Goal: Book appointment/travel/reservation

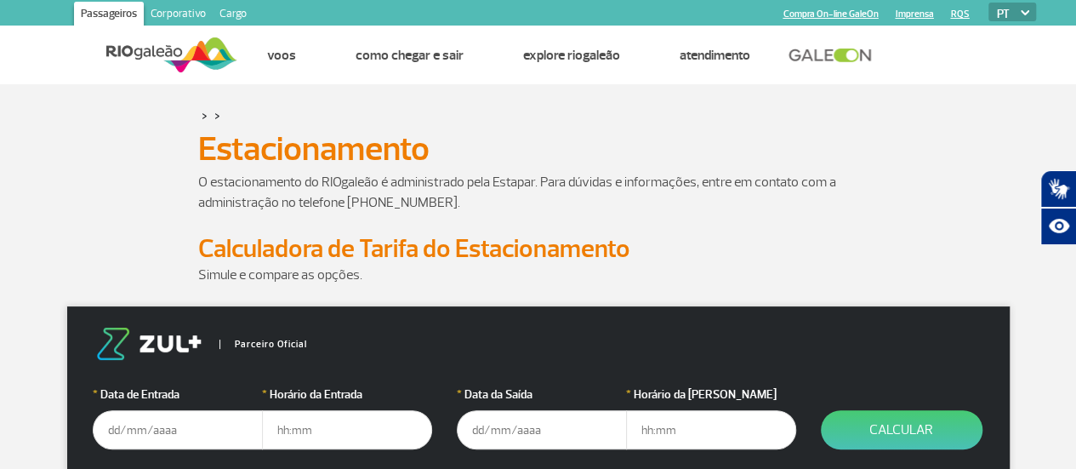
click at [142, 431] on input "text" at bounding box center [178, 429] width 170 height 39
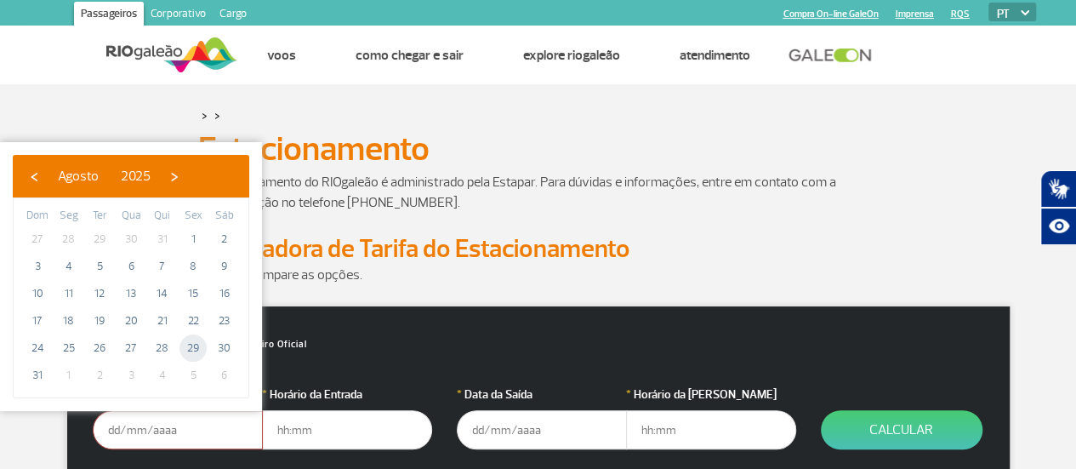
click at [192, 345] on span "29" at bounding box center [192, 347] width 27 height 27
type input "[DATE]"
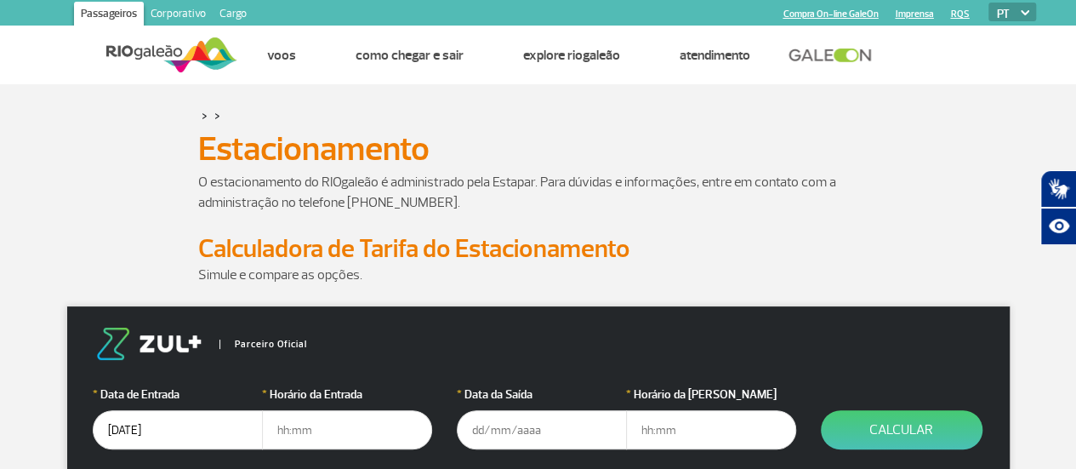
click at [282, 424] on input "text" at bounding box center [347, 429] width 170 height 39
type input "16:30"
click at [475, 434] on input "text" at bounding box center [542, 429] width 170 height 39
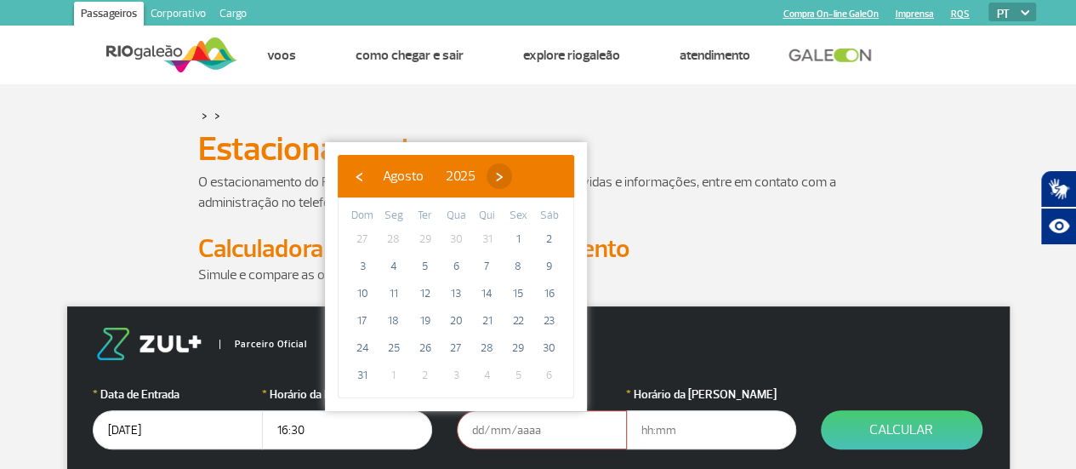
click at [512, 176] on span "›" at bounding box center [499, 176] width 26 height 26
click at [548, 236] on span "6" at bounding box center [549, 238] width 27 height 27
type input "[DATE]"
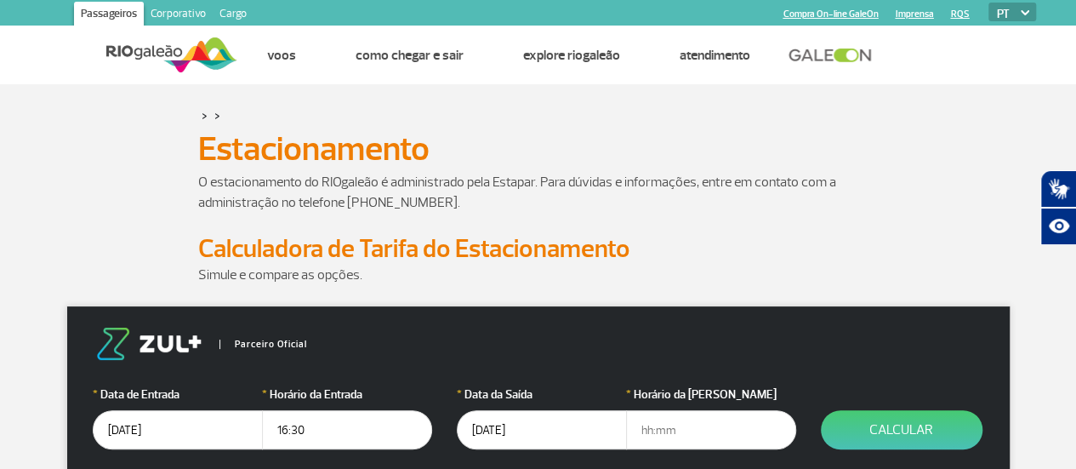
click at [642, 430] on input "text" at bounding box center [711, 429] width 170 height 39
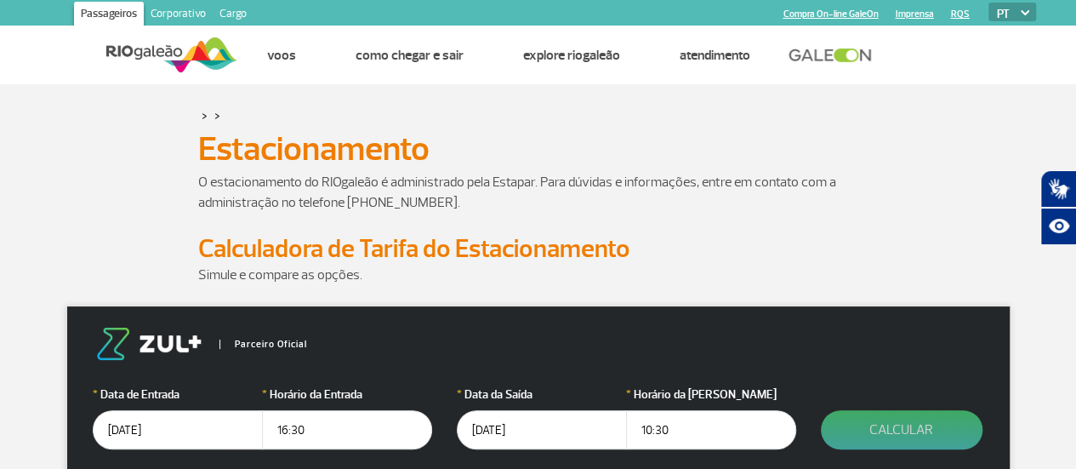
type input "10:30"
click at [879, 420] on button "Calcular" at bounding box center [902, 429] width 162 height 39
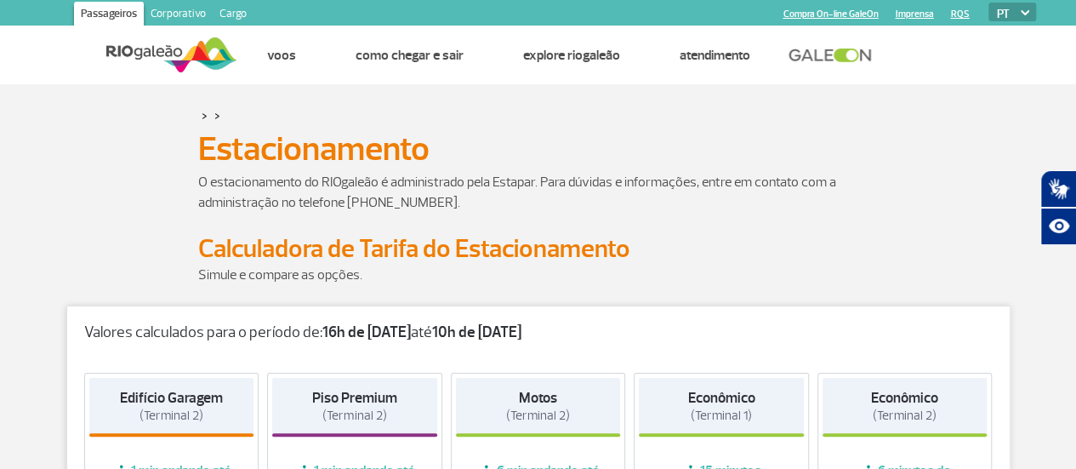
scroll to position [308, 0]
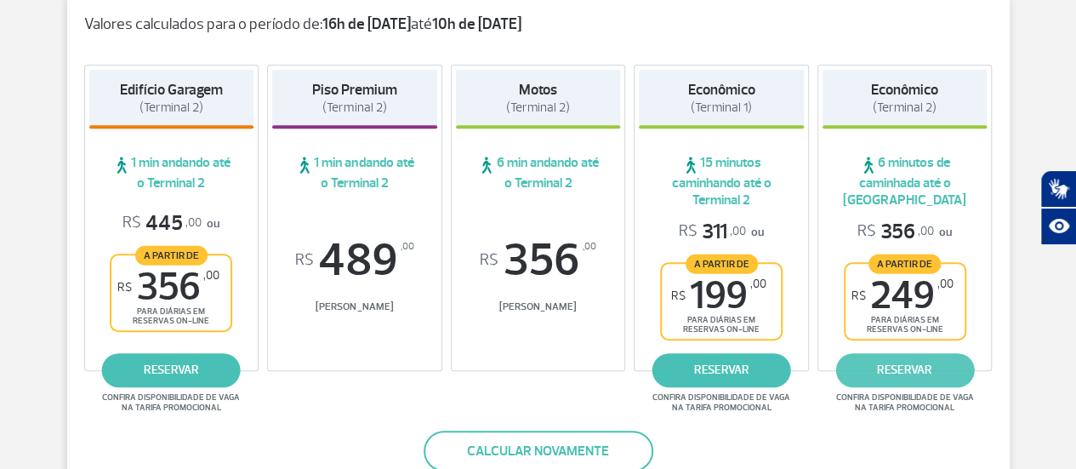
click at [906, 361] on link "reservar" at bounding box center [904, 370] width 139 height 34
